Goal: Task Accomplishment & Management: Manage account settings

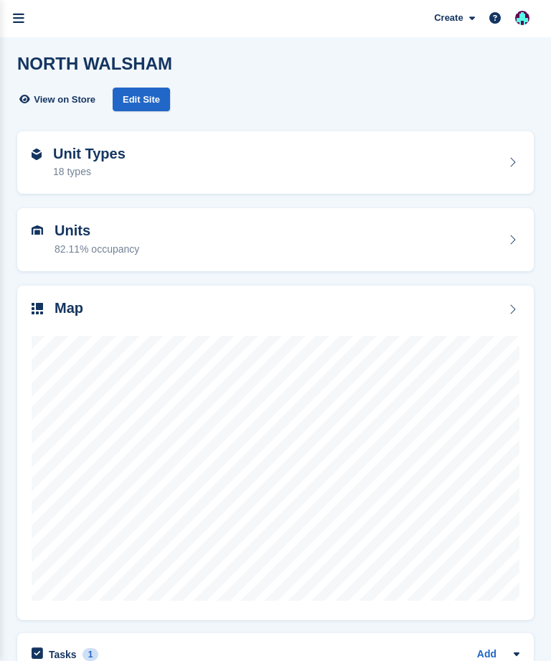
click at [22, 27] on link "menu" at bounding box center [18, 18] width 37 height 37
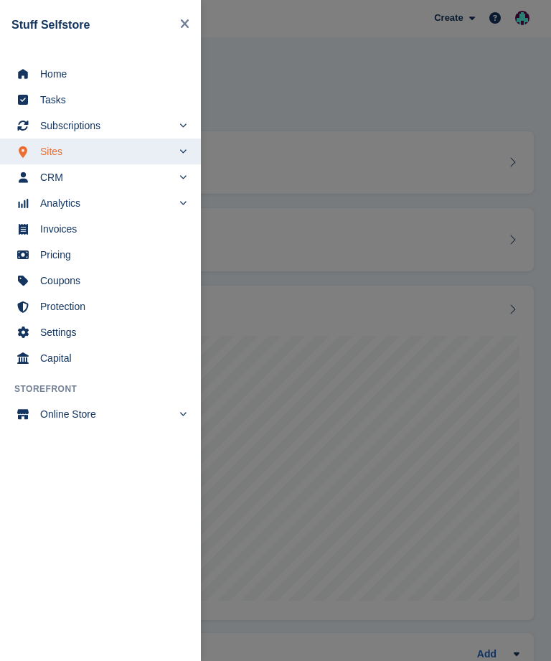
click at [70, 79] on span "Home" at bounding box center [109, 74] width 139 height 20
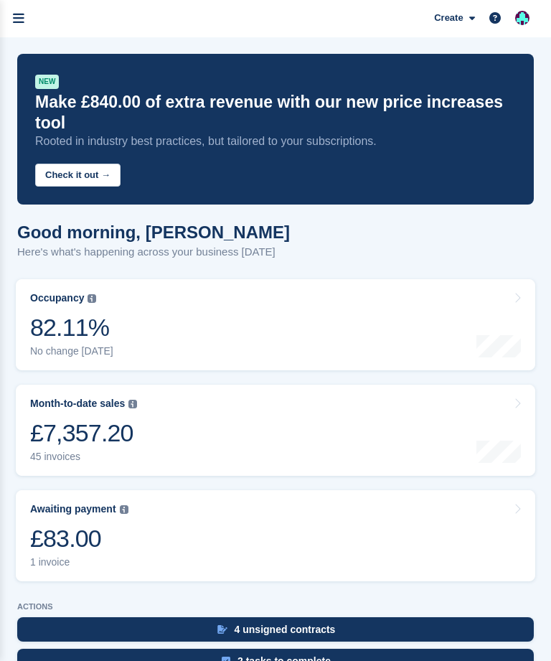
click at [18, 22] on icon "menu" at bounding box center [18, 18] width 11 height 13
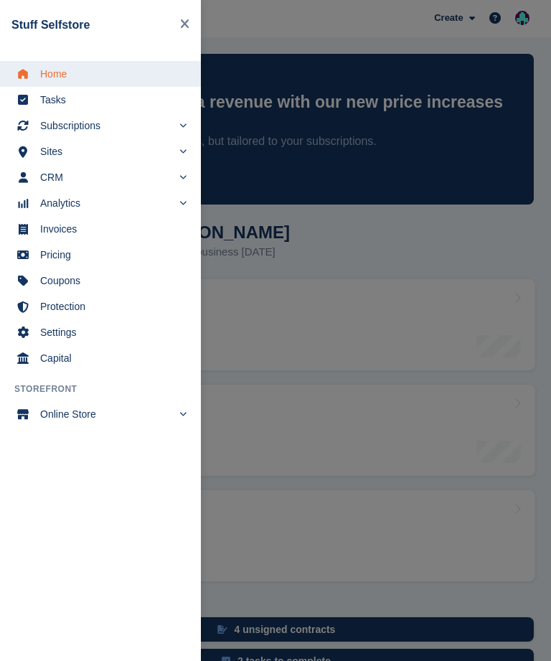
click at [95, 128] on span "Subscriptions" at bounding box center [106, 126] width 132 height 20
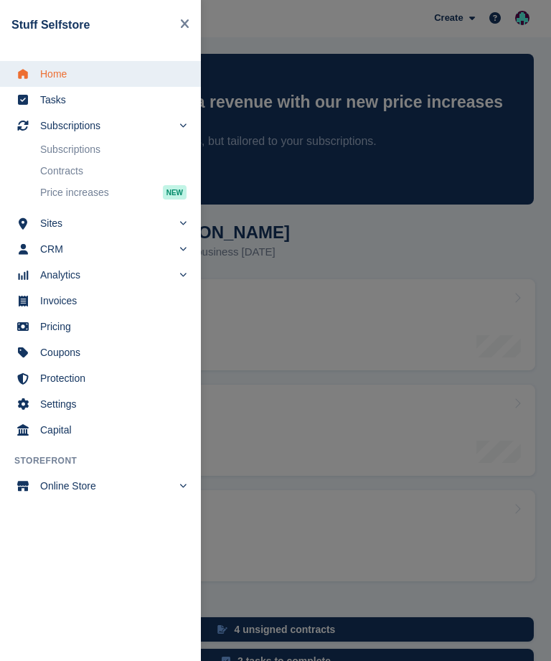
click at [117, 154] on link "Subscriptions" at bounding box center [113, 149] width 146 height 20
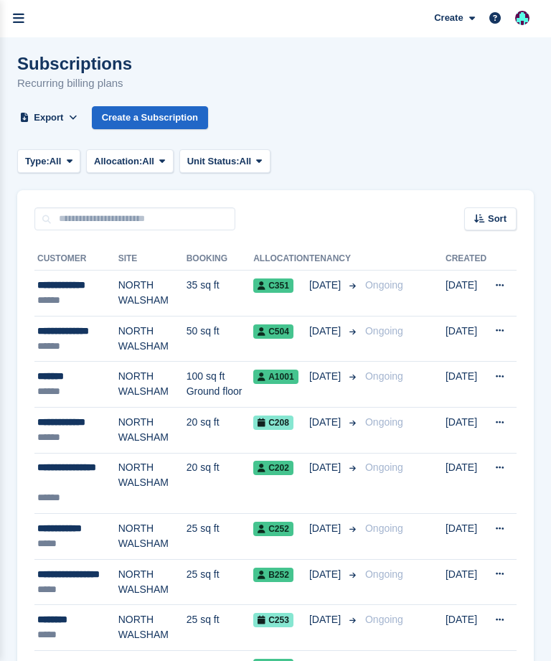
click at [80, 469] on div "**********" at bounding box center [77, 475] width 81 height 30
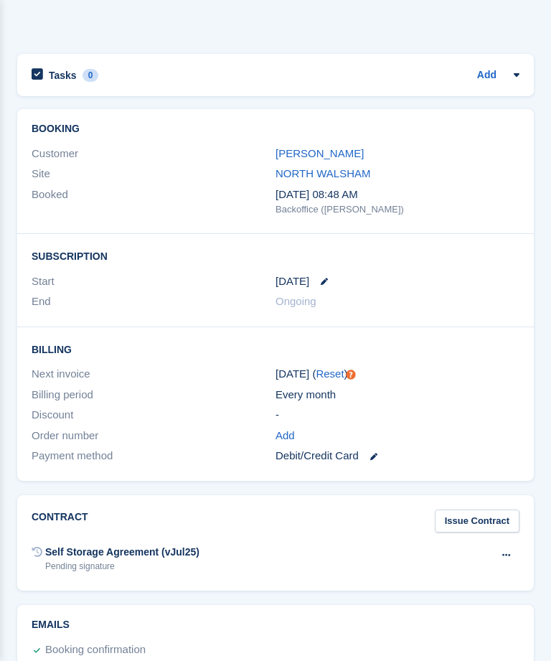
scroll to position [1192, 0]
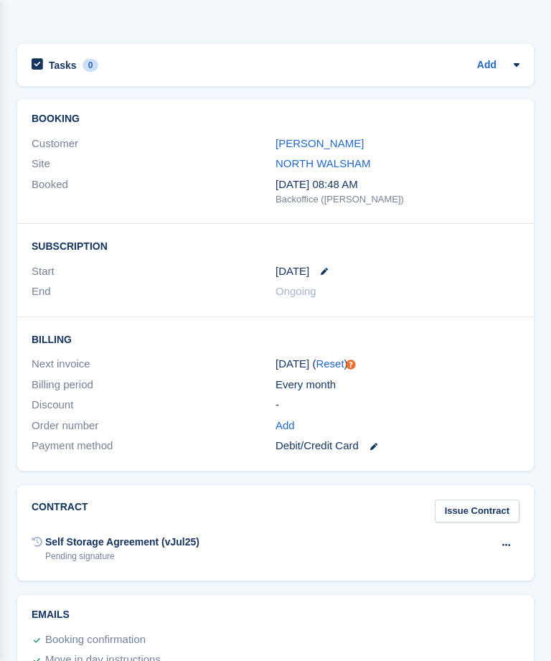
click at [333, 138] on link "Daniel Greenaway" at bounding box center [320, 143] width 88 height 12
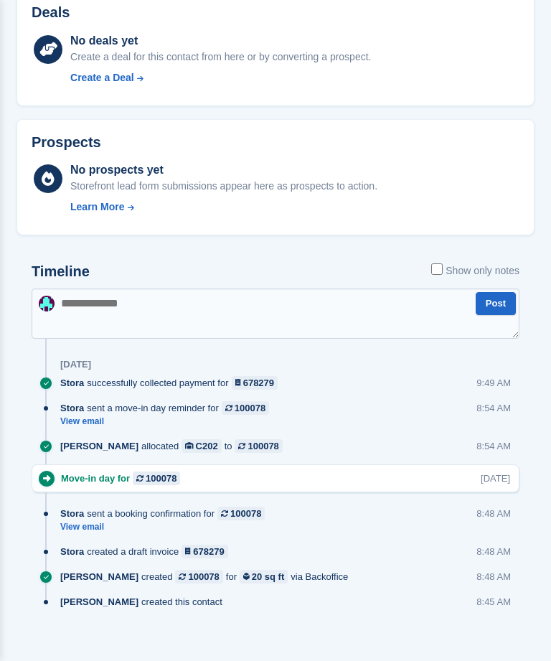
scroll to position [482, 0]
click at [324, 304] on textarea at bounding box center [276, 314] width 488 height 50
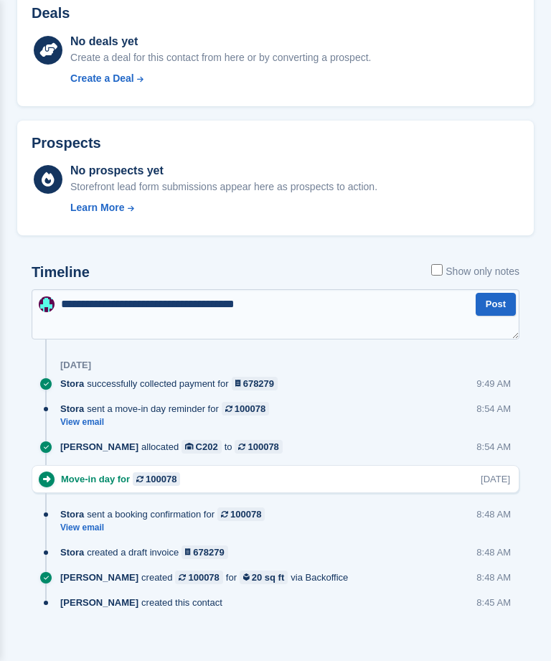
type textarea "**********"
click at [491, 304] on button "Post" at bounding box center [496, 305] width 40 height 24
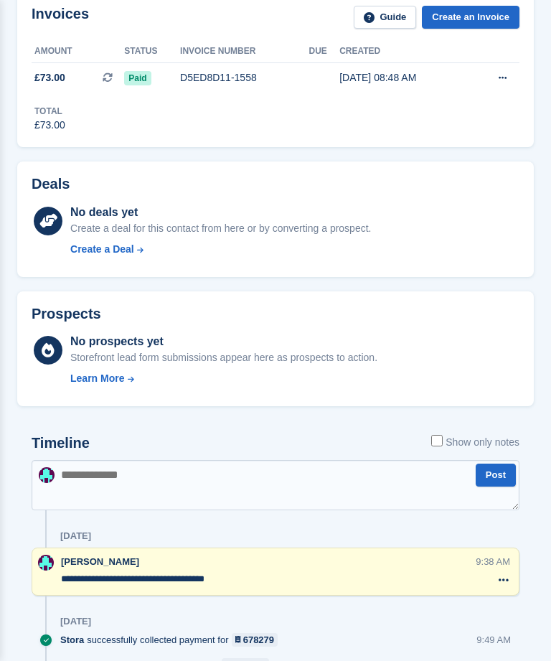
scroll to position [0, 0]
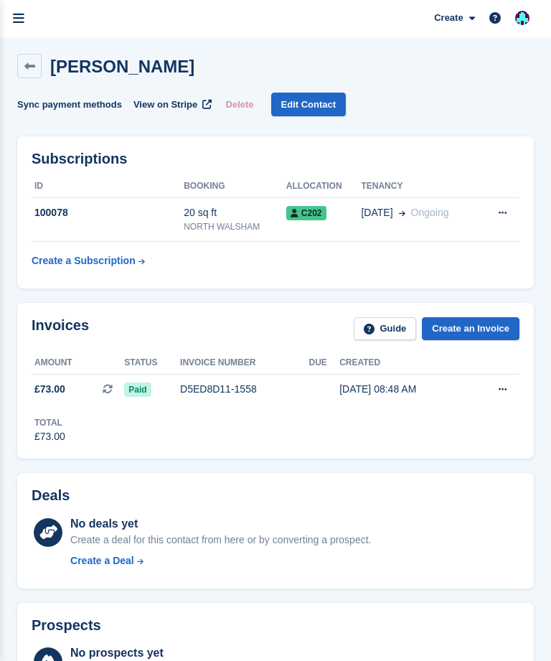
click at [32, 70] on icon at bounding box center [29, 66] width 11 height 11
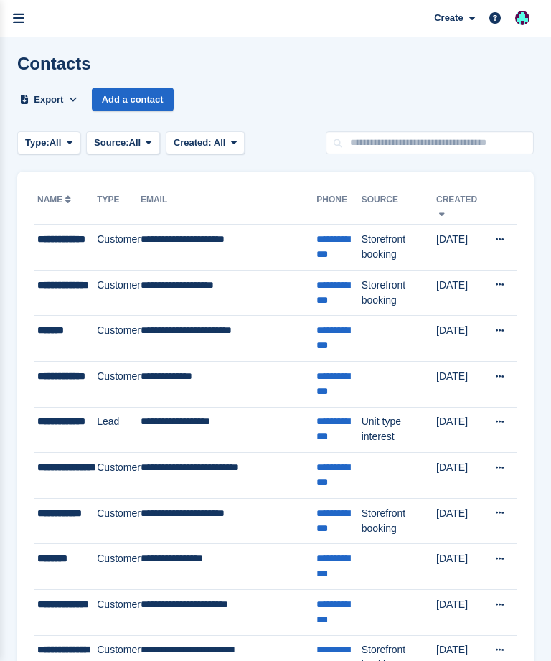
click at [61, 478] on td "**********" at bounding box center [65, 476] width 62 height 46
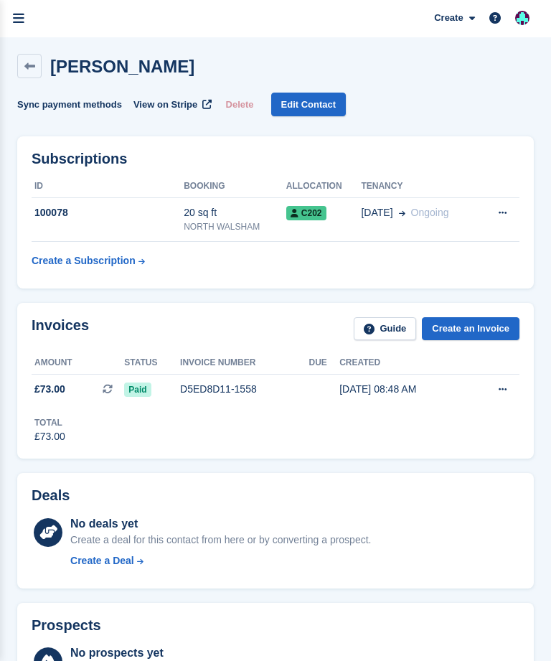
click at [118, 63] on h2 "[PERSON_NAME]" at bounding box center [122, 66] width 144 height 19
click at [36, 62] on link at bounding box center [29, 66] width 24 height 24
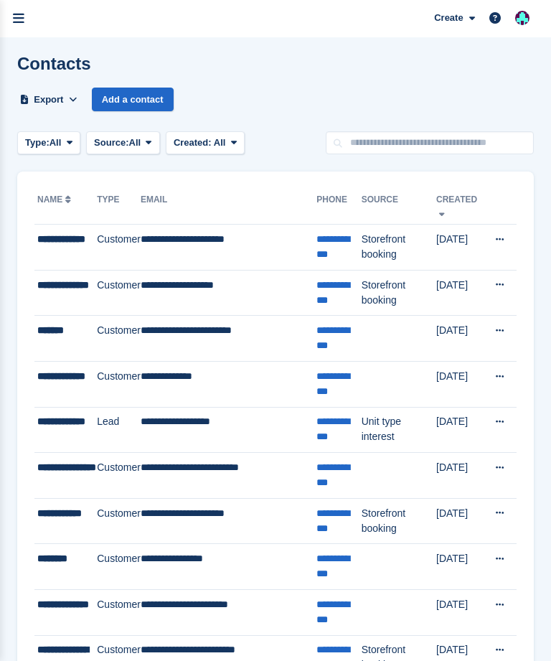
click at [22, 24] on icon "menu" at bounding box center [18, 18] width 11 height 13
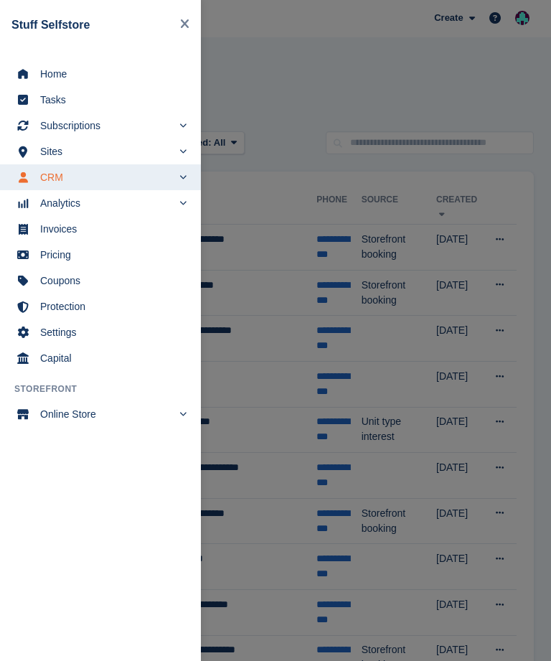
click at [103, 121] on span "Subscriptions" at bounding box center [106, 126] width 132 height 20
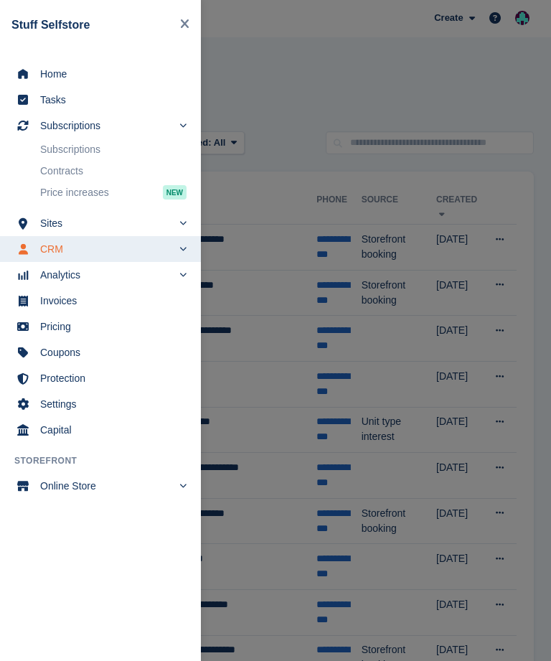
click at [112, 147] on link "Subscriptions" at bounding box center [113, 149] width 146 height 20
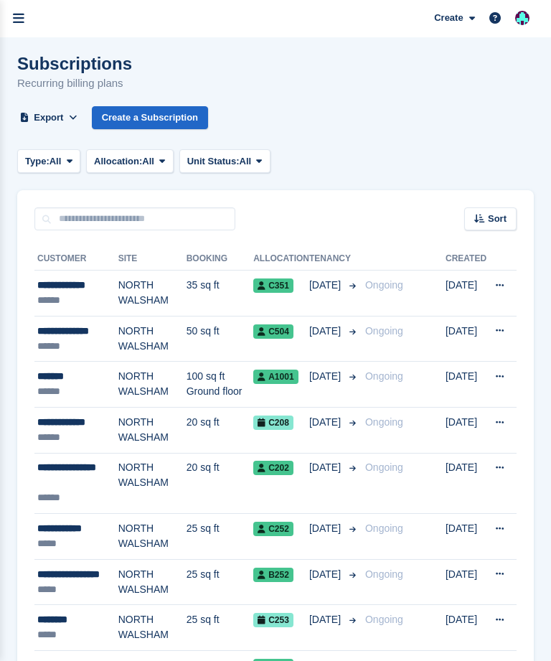
click at [71, 470] on div "**********" at bounding box center [77, 475] width 81 height 30
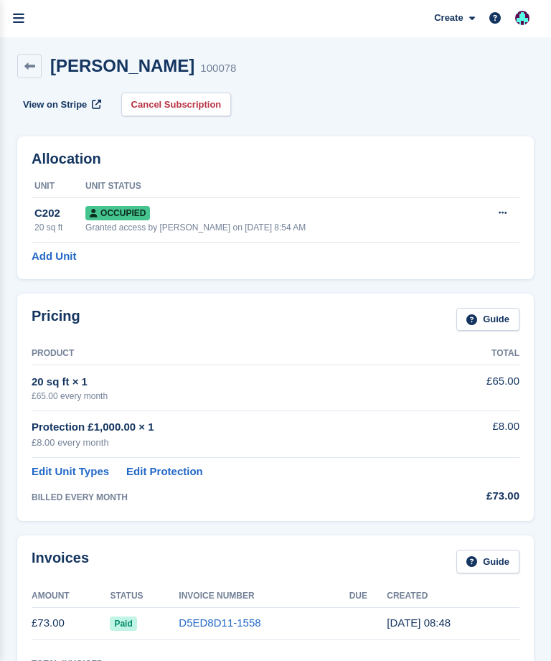
click at [203, 108] on link "Cancel Subscription" at bounding box center [176, 105] width 111 height 24
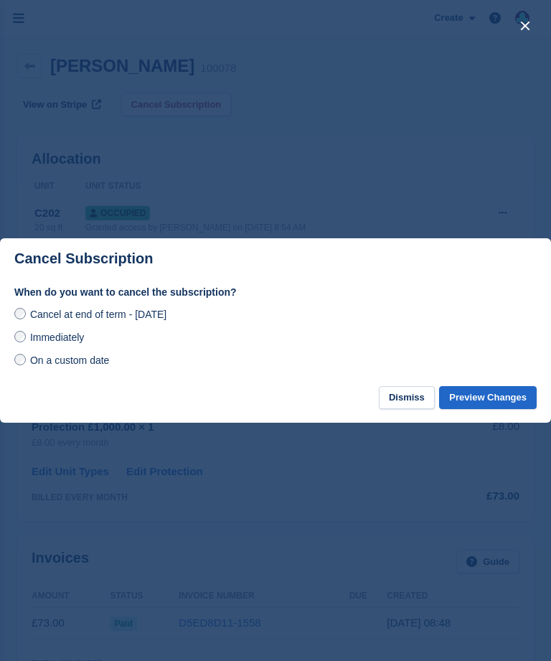
click at [67, 333] on span "Immediately" at bounding box center [57, 337] width 54 height 11
click at [501, 393] on button "Preview Changes" at bounding box center [488, 398] width 98 height 24
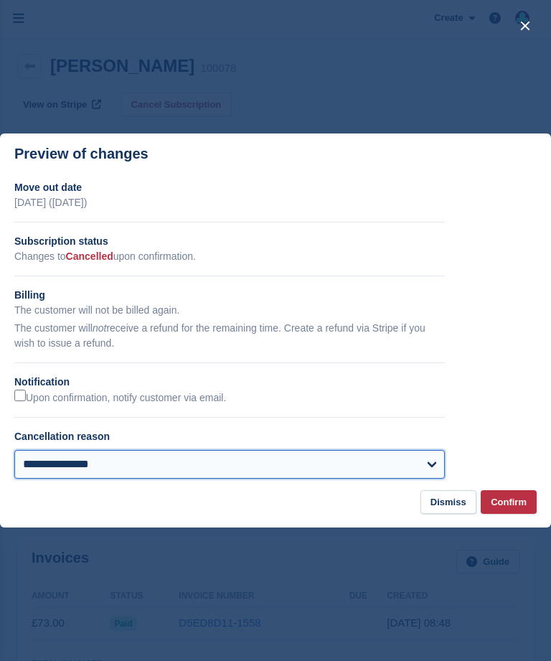
click at [347, 459] on select "**********" at bounding box center [229, 464] width 431 height 29
select select "**********"
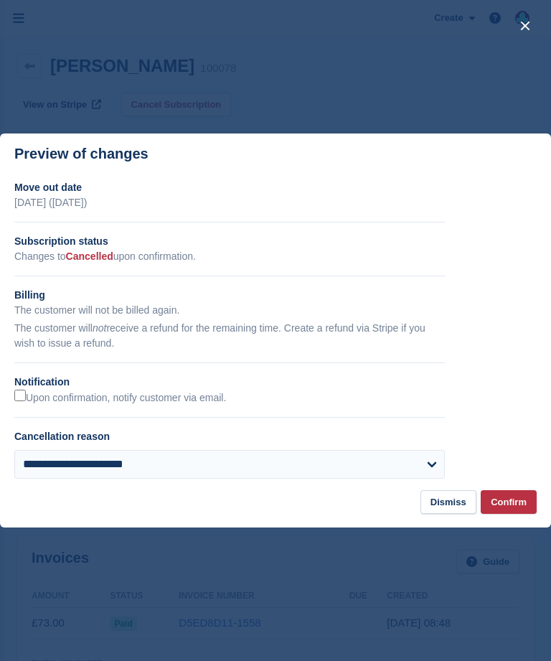
click at [516, 500] on button "Confirm" at bounding box center [509, 502] width 56 height 24
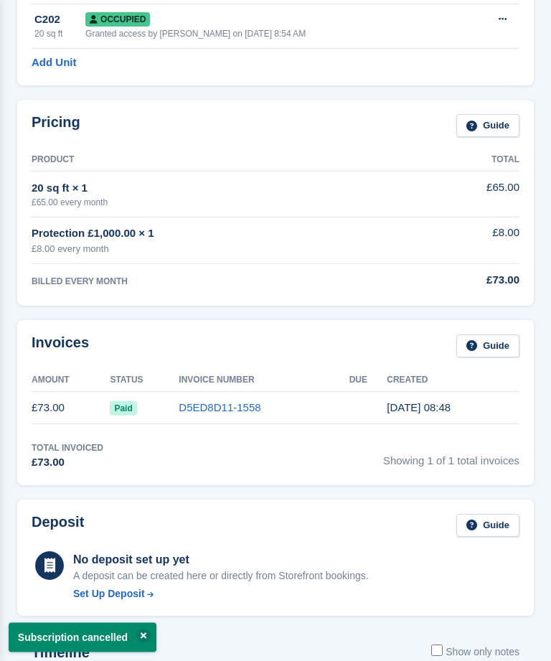
scroll to position [195, 0]
click at [239, 401] on link "D5ED8D11-1558" at bounding box center [220, 407] width 82 height 12
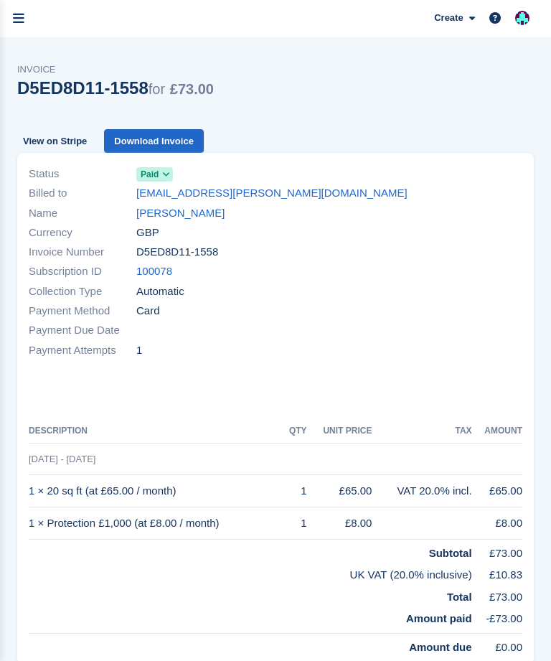
click at [161, 175] on span at bounding box center [166, 174] width 11 height 11
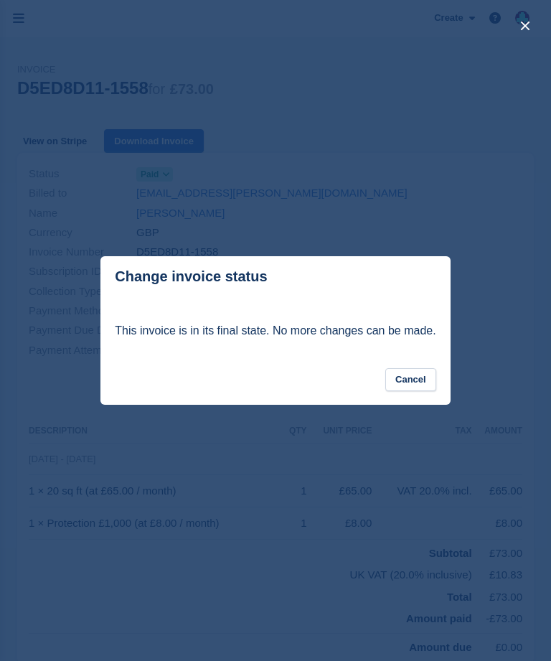
click at [424, 392] on button "Cancel" at bounding box center [410, 380] width 51 height 24
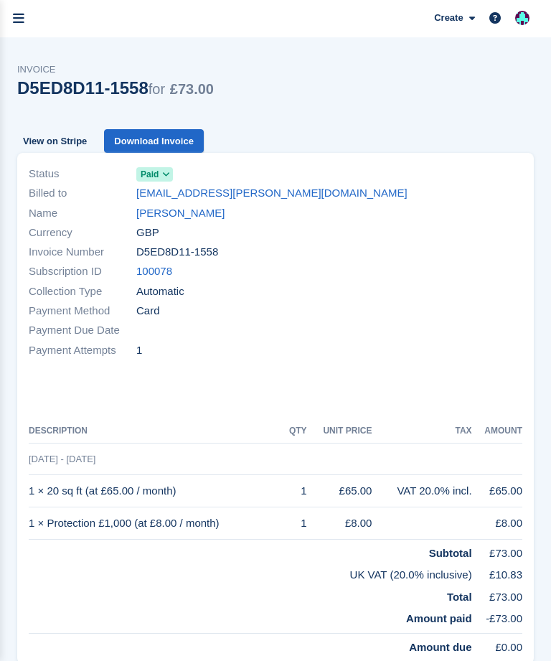
click at [62, 137] on link "View on Stripe" at bounding box center [54, 141] width 75 height 24
click at [19, 17] on icon "menu" at bounding box center [18, 18] width 11 height 13
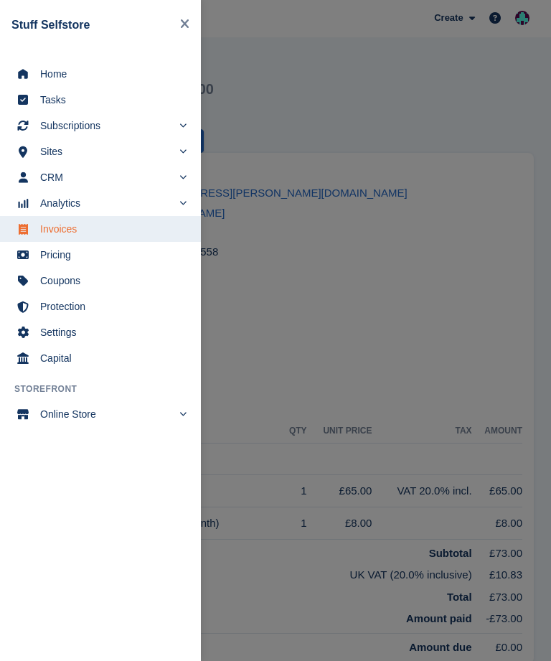
click at [65, 83] on span "Home" at bounding box center [109, 74] width 139 height 20
